Goal: Obtain resource: Download file/media

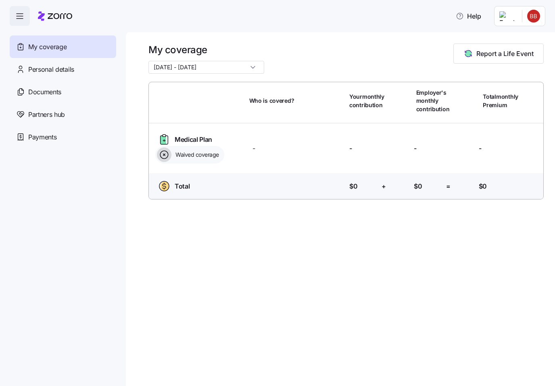
click at [28, 92] on div "Documents" at bounding box center [63, 92] width 106 height 23
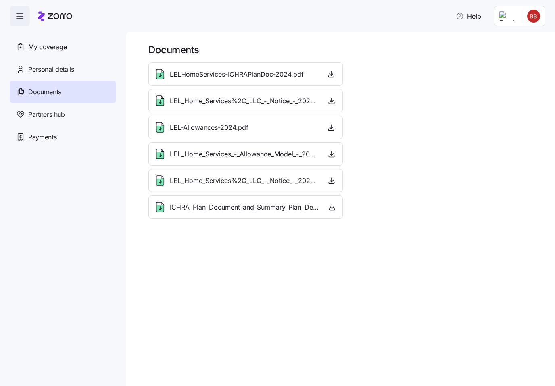
click at [290, 73] on span "LELHomeServices-ICHRAPlanDoc-2024.pdf" at bounding box center [237, 74] width 134 height 10
click at [336, 71] on span "button" at bounding box center [331, 74] width 12 height 12
click at [334, 102] on icon "button" at bounding box center [332, 101] width 8 height 8
click at [334, 129] on icon "button" at bounding box center [331, 127] width 8 height 8
click at [334, 157] on icon "button" at bounding box center [332, 154] width 8 height 8
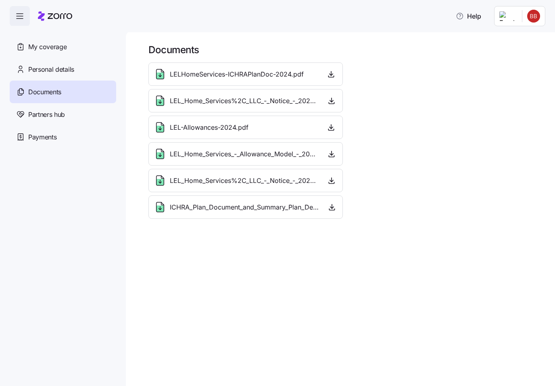
click at [335, 184] on icon "button" at bounding box center [332, 181] width 8 height 8
